Goal: Navigation & Orientation: Go to known website

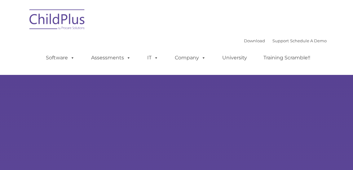
select select "MEDIUM"
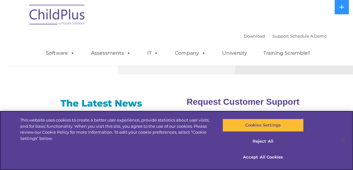
scroll to position [376, 0]
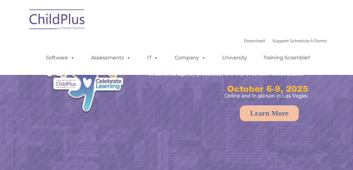
select select "MEDIUM"
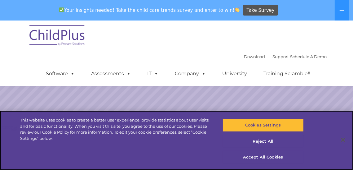
scroll to position [126, 0]
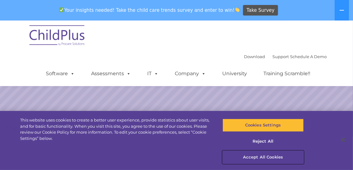
click at [262, 159] on button "Accept All Cookies" at bounding box center [263, 156] width 81 height 13
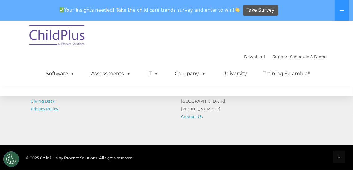
scroll to position [749, 0]
click at [344, 12] on icon at bounding box center [342, 10] width 5 height 5
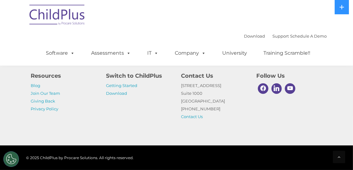
scroll to position [794, 0]
